Goal: Find specific page/section: Find specific page/section

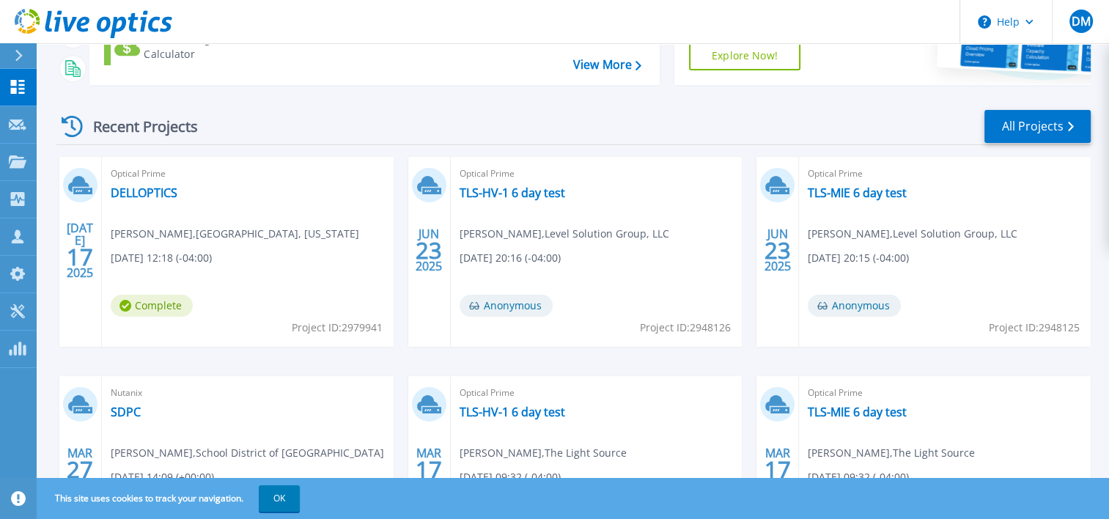
scroll to position [293, 0]
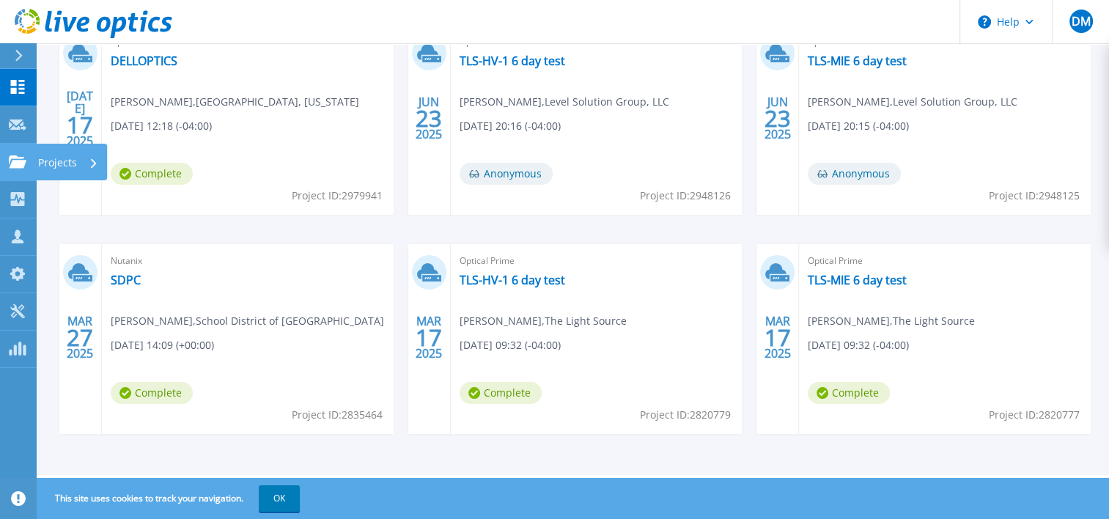
click at [56, 151] on p "Projects" at bounding box center [57, 163] width 39 height 38
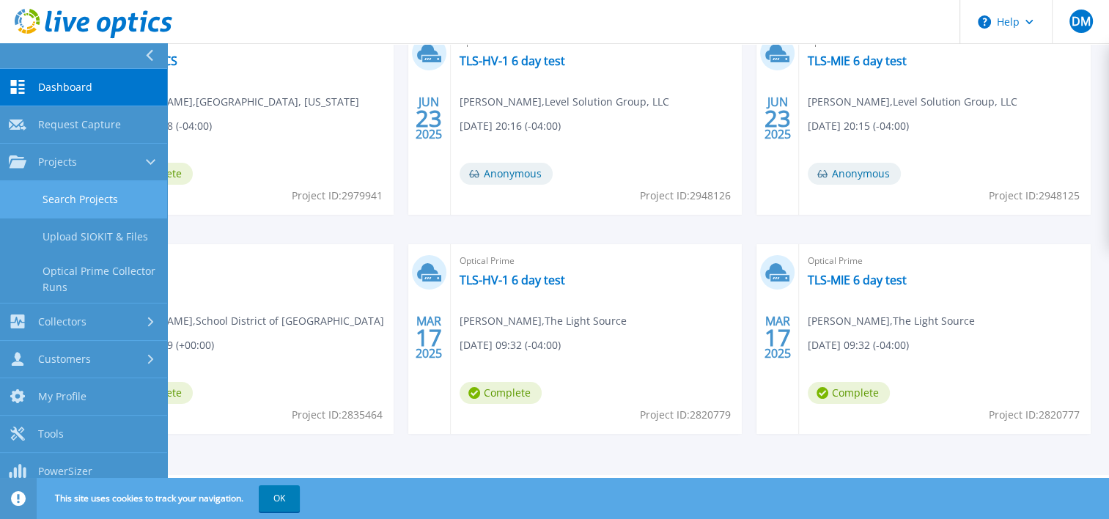
click at [65, 188] on link "Search Projects" at bounding box center [83, 199] width 167 height 37
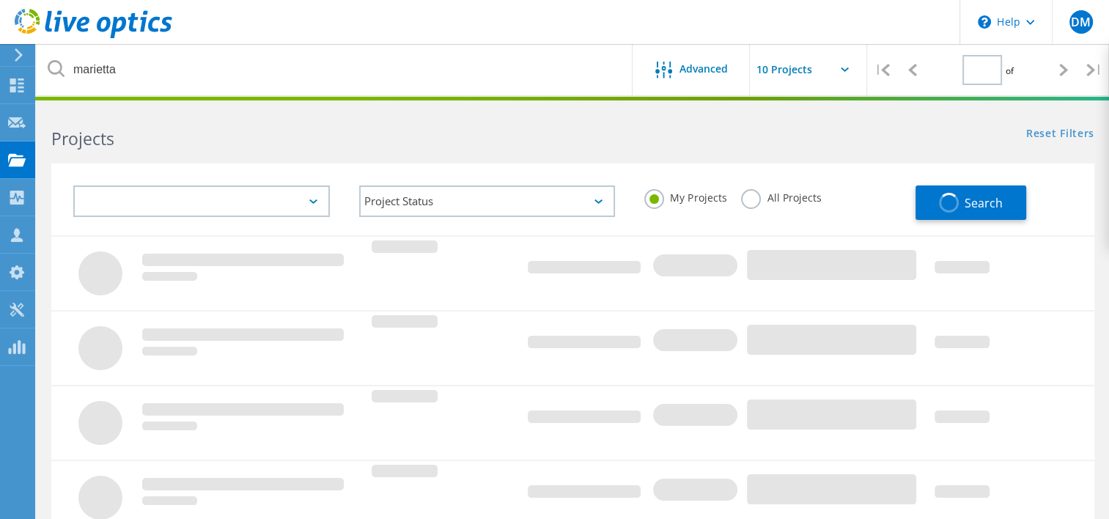
type input "1"
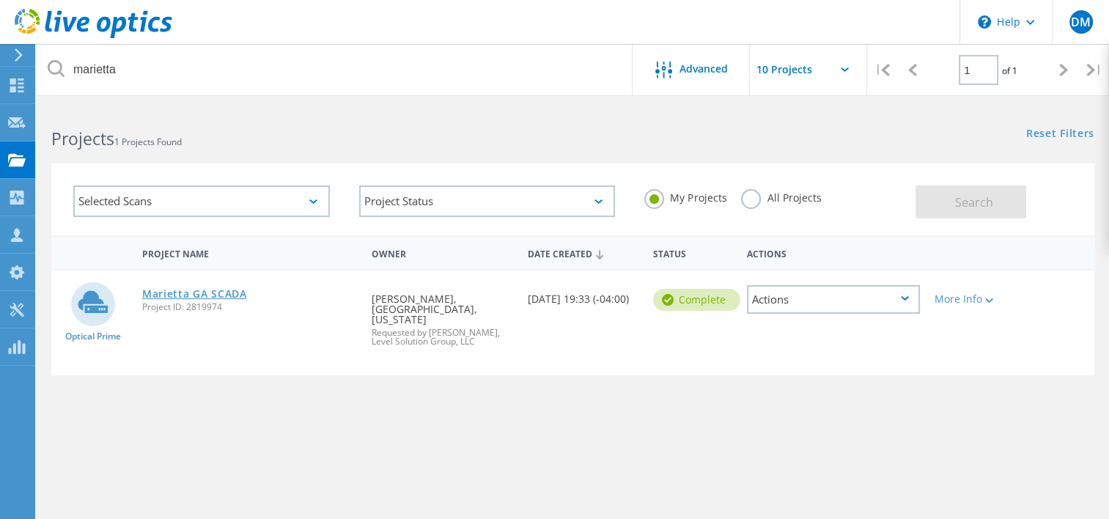
click at [213, 294] on link "Marietta GA SCADA" at bounding box center [194, 294] width 105 height 10
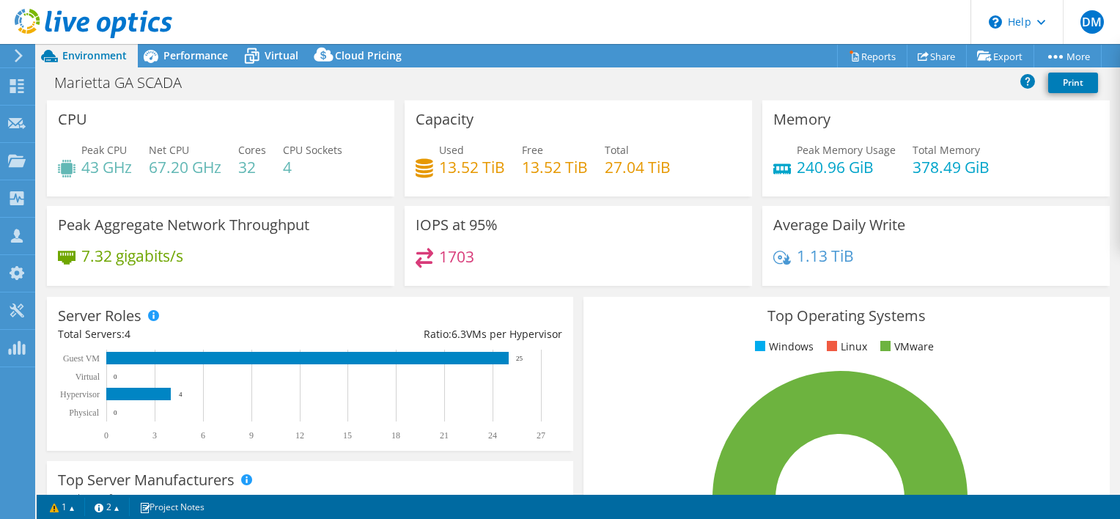
select select "USD"
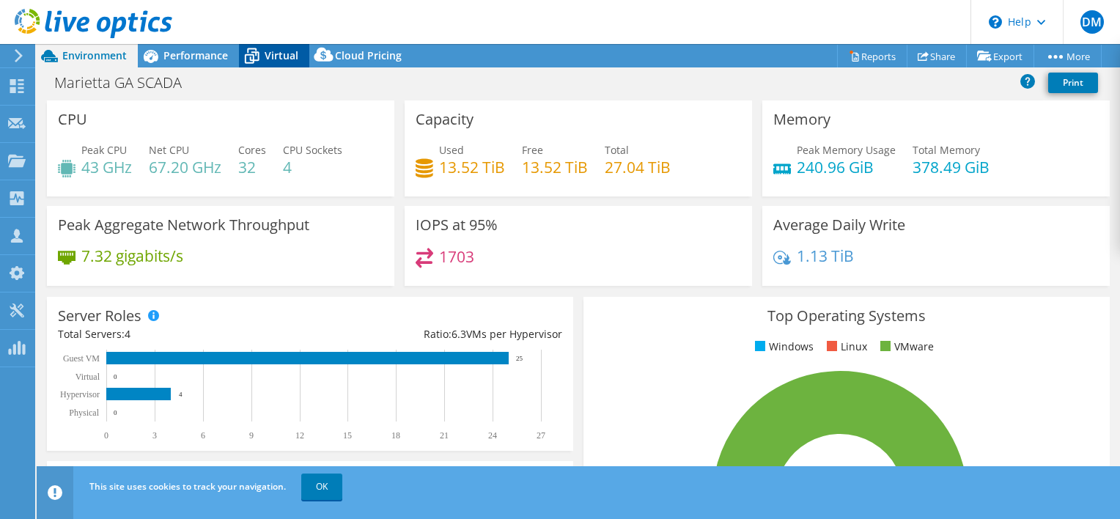
click at [279, 61] on span "Virtual" at bounding box center [282, 55] width 34 height 14
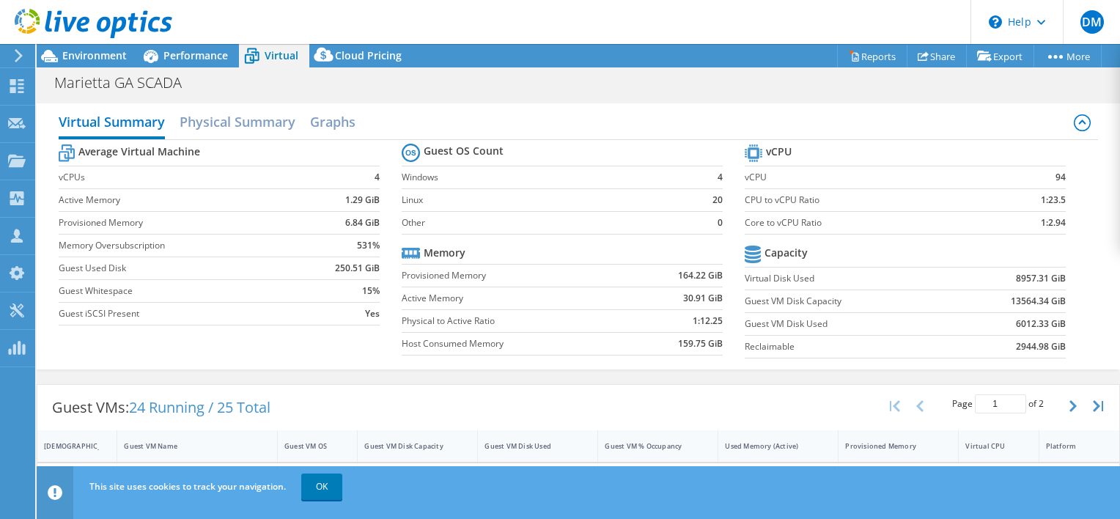
scroll to position [553, 0]
click at [663, 318] on td "1:12.25" at bounding box center [676, 320] width 93 height 23
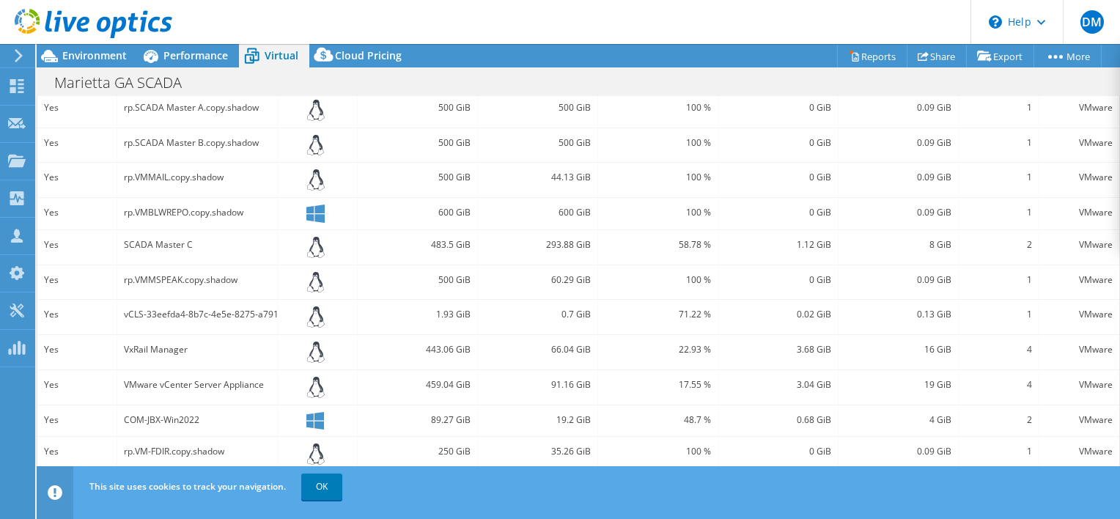
scroll to position [491, 0]
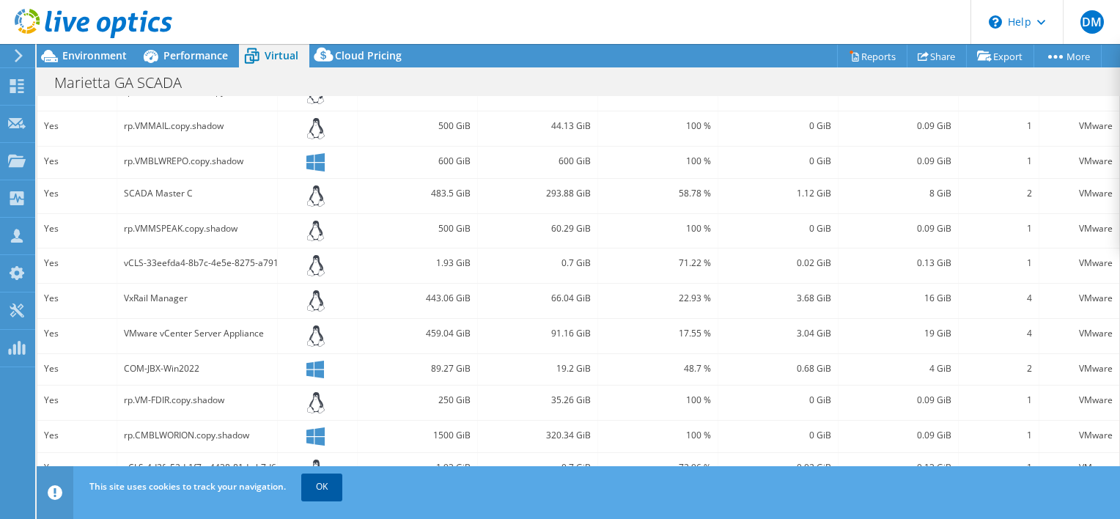
click at [329, 485] on link "OK" at bounding box center [321, 487] width 41 height 26
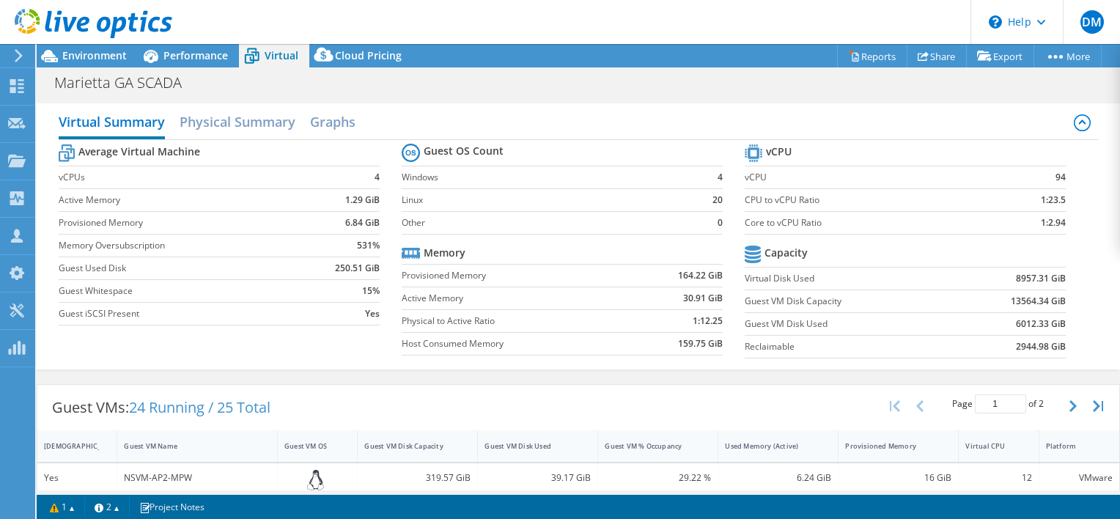
scroll to position [540, 0]
click at [1062, 396] on button "button" at bounding box center [1074, 406] width 25 height 28
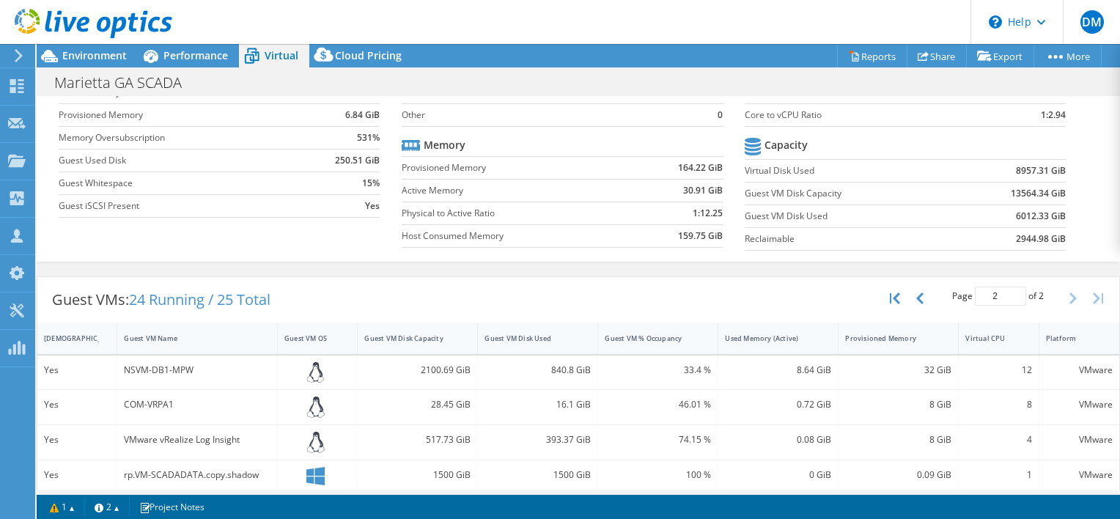
scroll to position [108, 0]
click at [916, 295] on icon "button" at bounding box center [919, 298] width 7 height 12
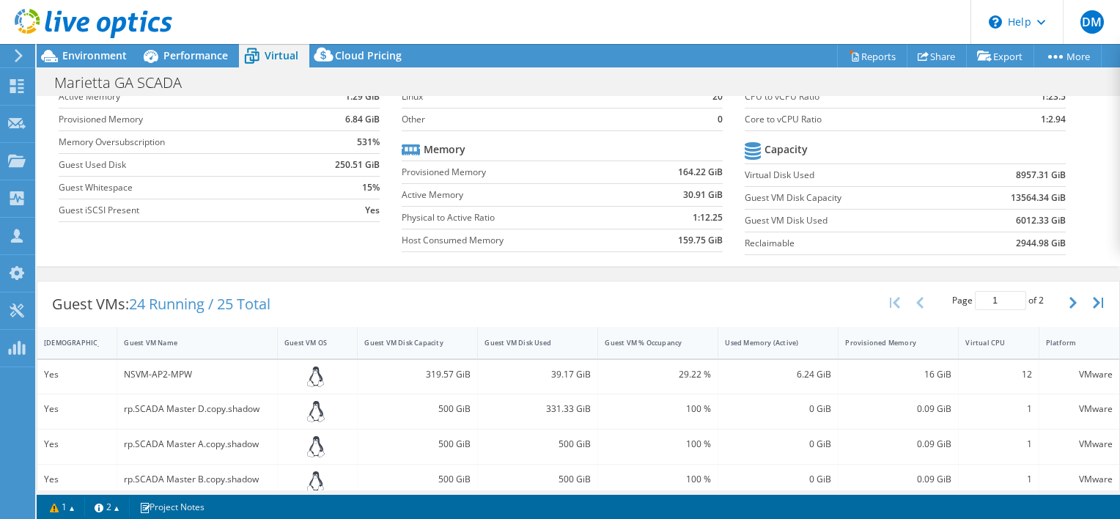
scroll to position [0, 0]
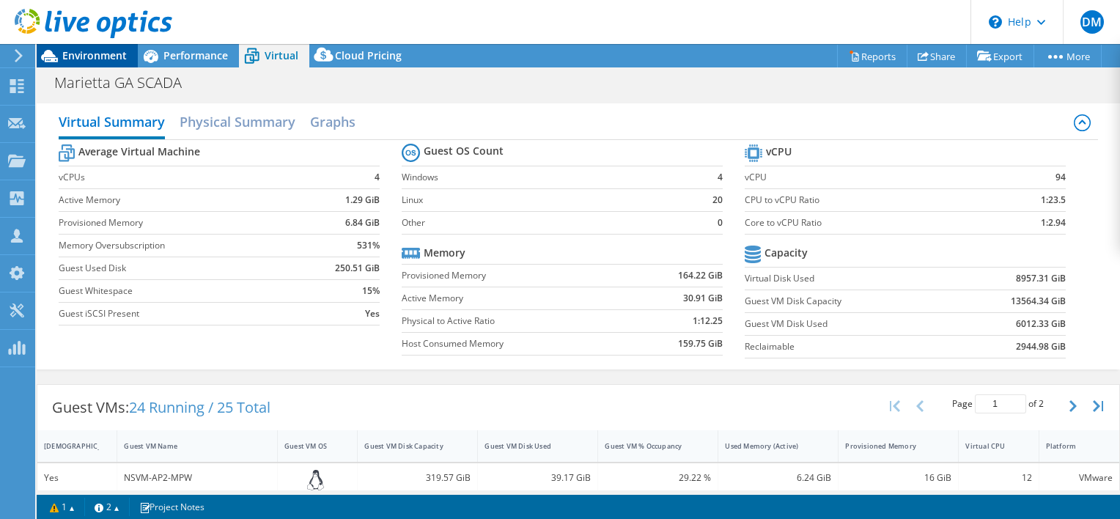
click at [117, 51] on span "Environment" at bounding box center [94, 55] width 65 height 14
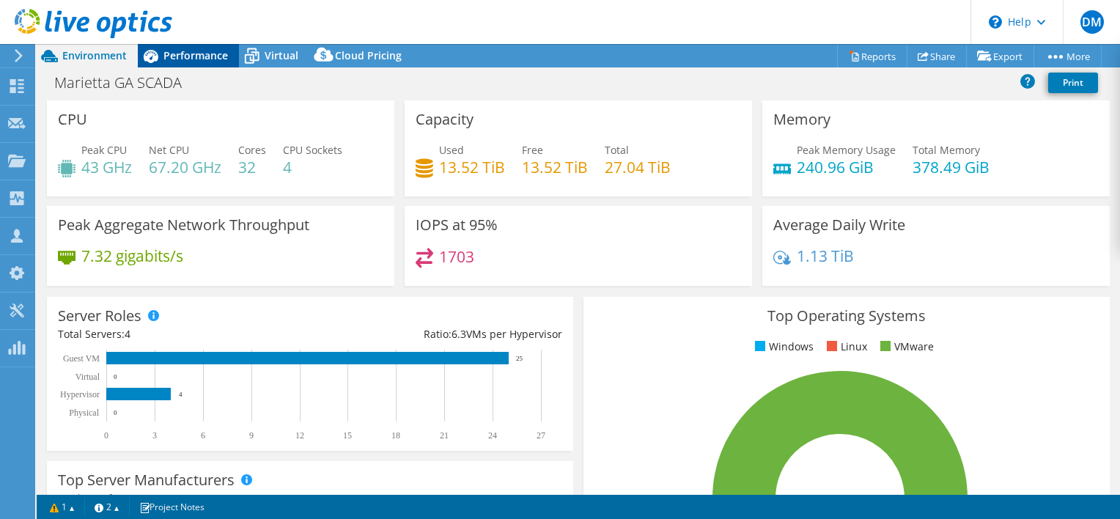
click at [179, 56] on span "Performance" at bounding box center [195, 55] width 65 height 14
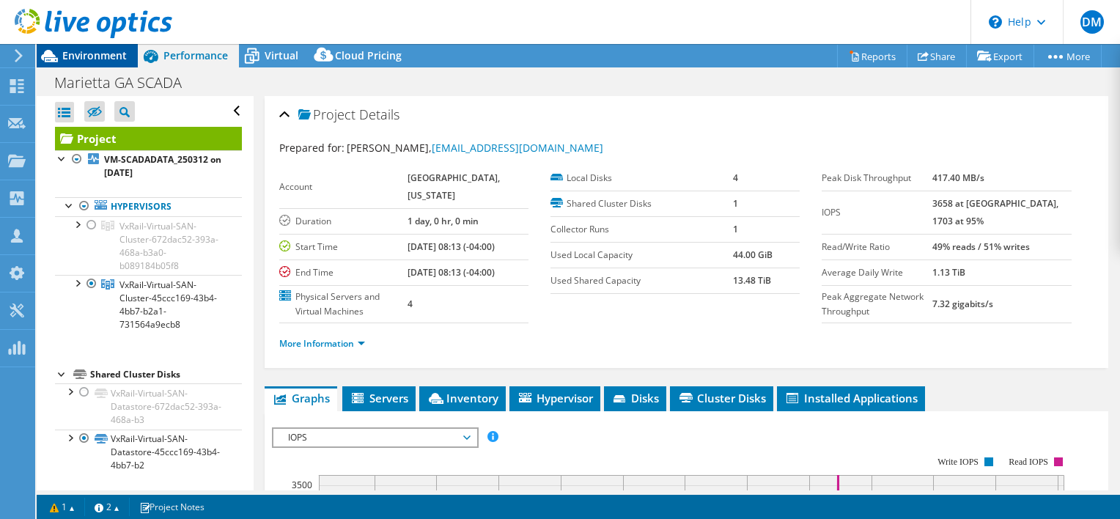
click at [106, 54] on span "Environment" at bounding box center [94, 55] width 65 height 14
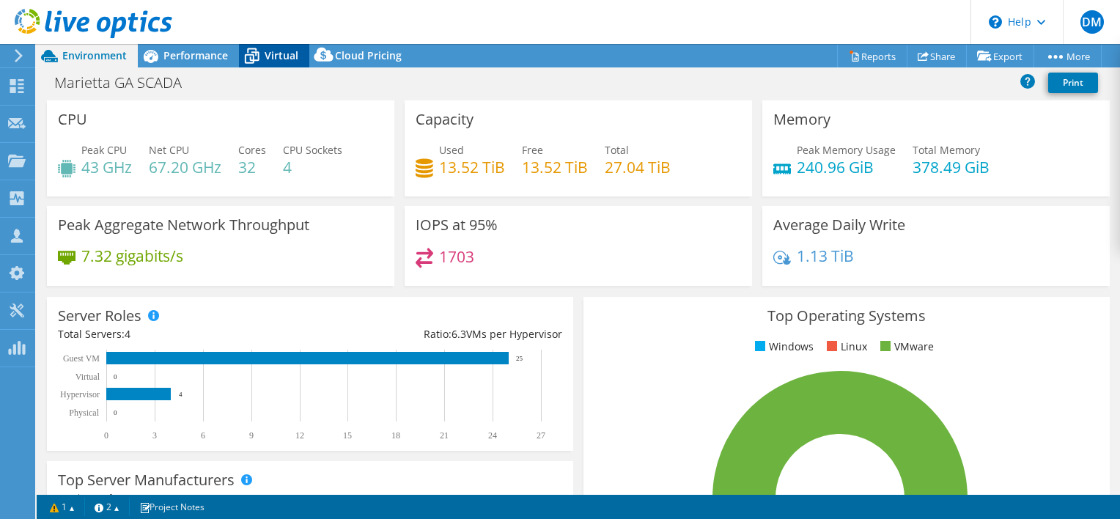
click at [268, 45] on div "Virtual" at bounding box center [274, 55] width 70 height 23
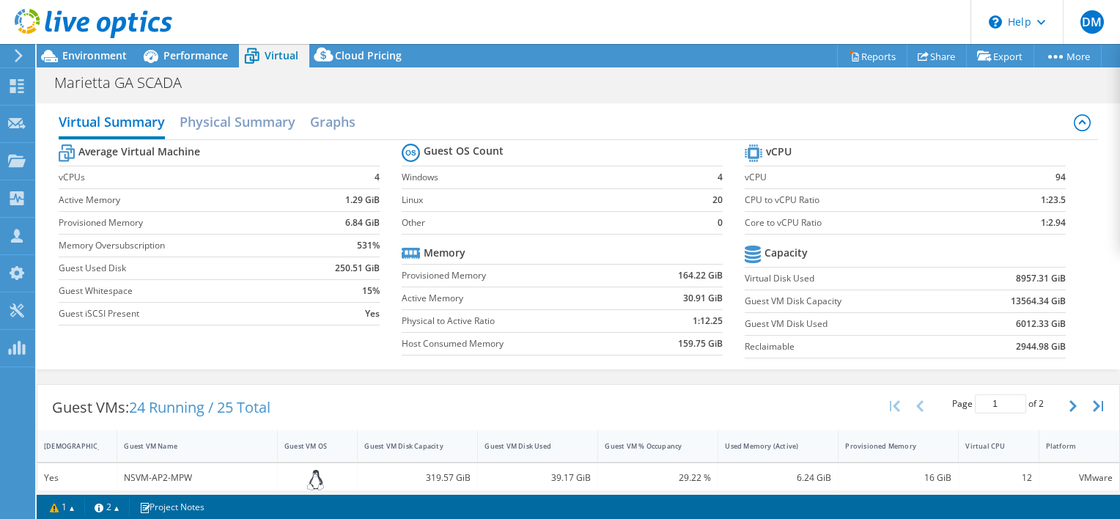
click at [1061, 389] on div "Page 1 of 2 5 rows 10 rows 20 rows 25 rows 50 rows 100 rows" at bounding box center [998, 406] width 243 height 43
click at [1069, 400] on icon "button" at bounding box center [1072, 406] width 7 height 12
type input "2"
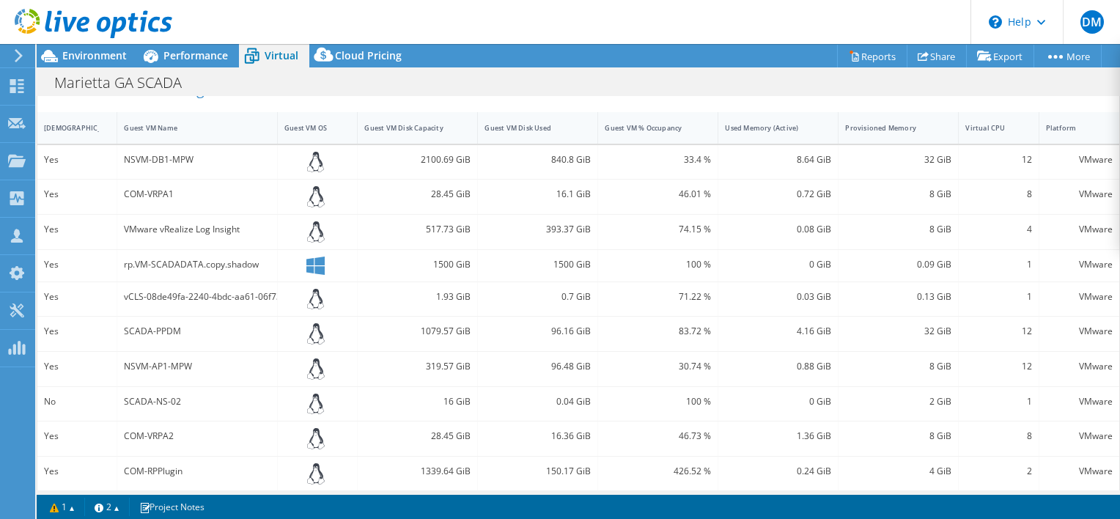
scroll to position [323, 0]
